Goal: Find specific page/section: Find specific page/section

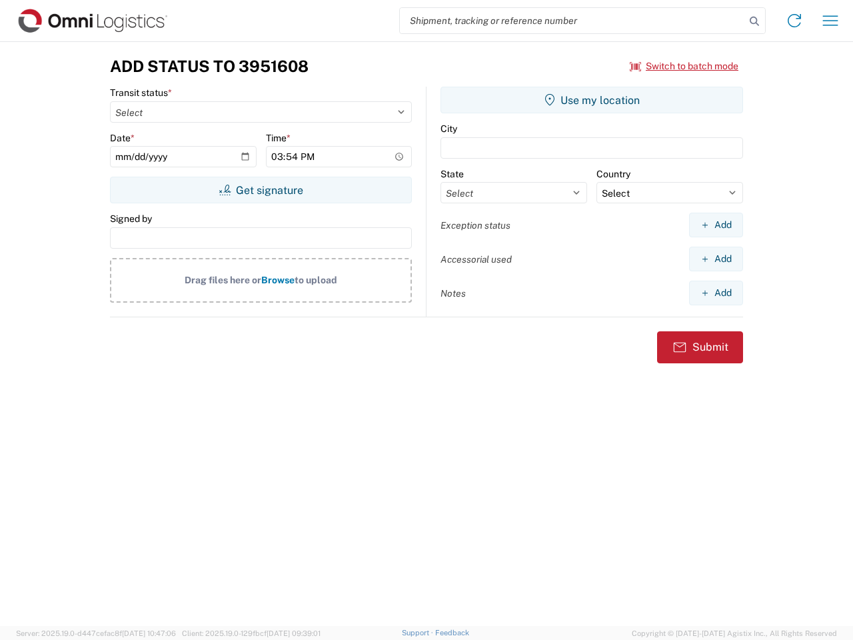
click at [573, 21] on input "search" at bounding box center [572, 20] width 345 height 25
click at [754, 21] on icon at bounding box center [754, 21] width 19 height 19
click at [794, 21] on icon at bounding box center [794, 20] width 21 height 21
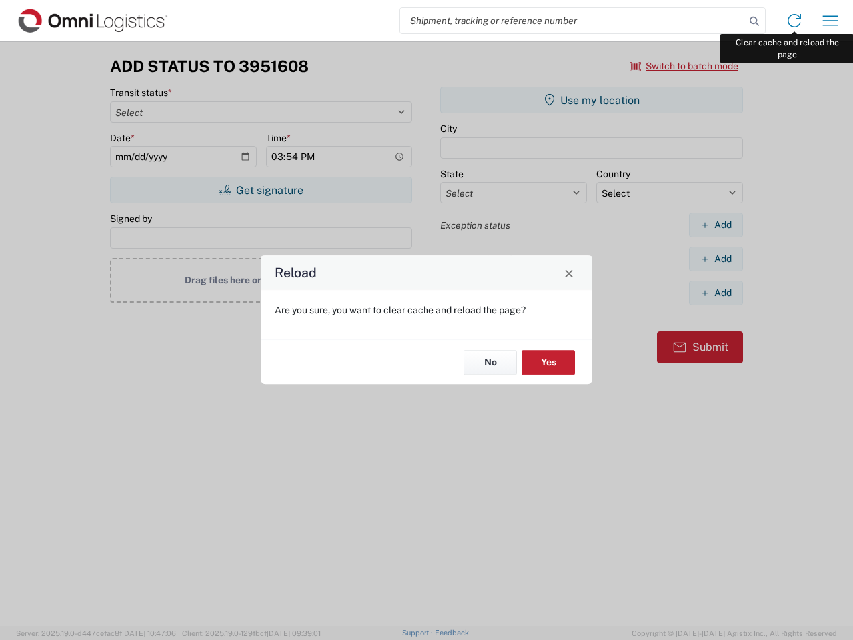
click at [830, 21] on div "Reload Are you sure, you want to clear cache and reload the page? No Yes" at bounding box center [426, 320] width 853 height 640
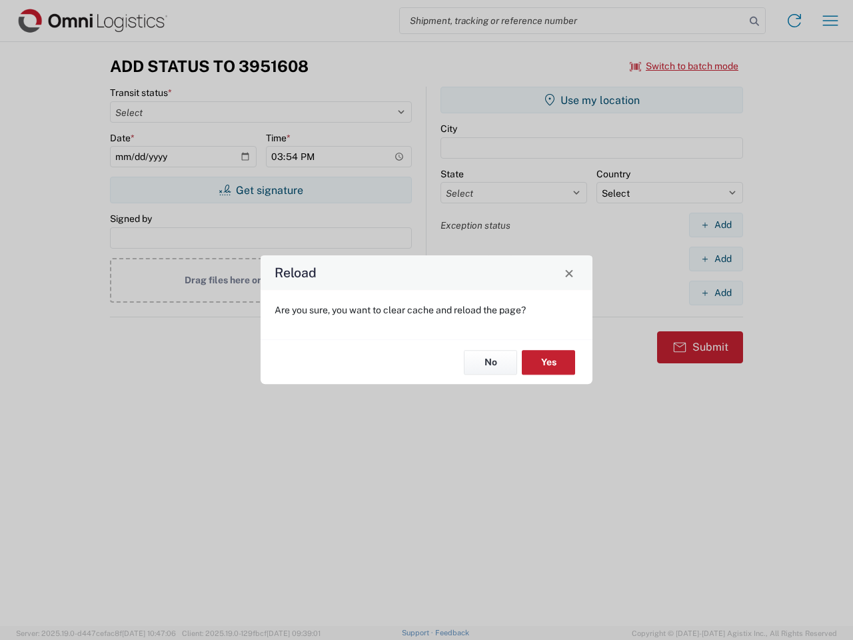
click at [684, 66] on div "Reload Are you sure, you want to clear cache and reload the page? No Yes" at bounding box center [426, 320] width 853 height 640
click at [261, 190] on div "Reload Are you sure, you want to clear cache and reload the page? No Yes" at bounding box center [426, 320] width 853 height 640
click at [592, 100] on div "Reload Are you sure, you want to clear cache and reload the page? No Yes" at bounding box center [426, 320] width 853 height 640
click at [716, 225] on div "Reload Are you sure, you want to clear cache and reload the page? No Yes" at bounding box center [426, 320] width 853 height 640
click at [716, 259] on div "Reload Are you sure, you want to clear cache and reload the page? No Yes" at bounding box center [426, 320] width 853 height 640
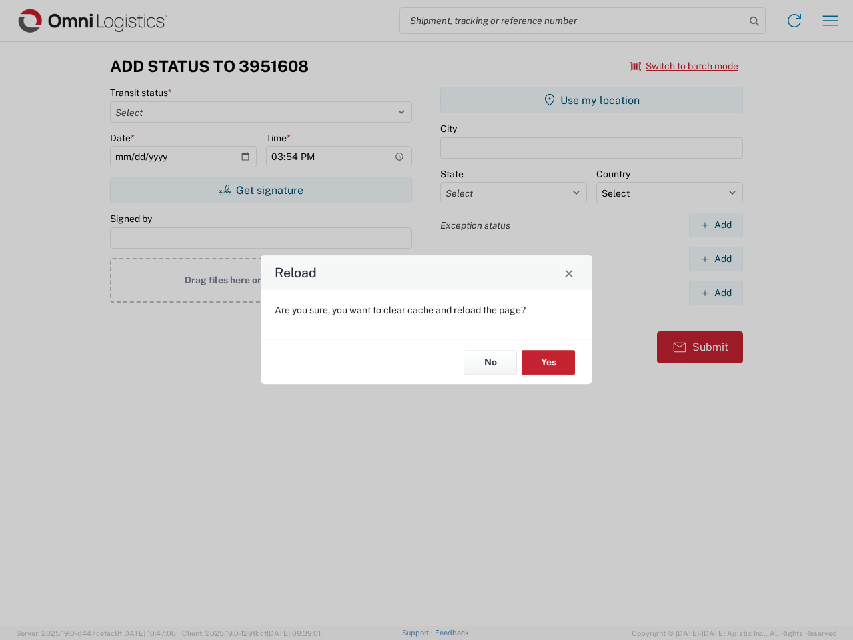
click at [716, 293] on div "Reload Are you sure, you want to clear cache and reload the page? No Yes" at bounding box center [426, 320] width 853 height 640
